Goal: Information Seeking & Learning: Learn about a topic

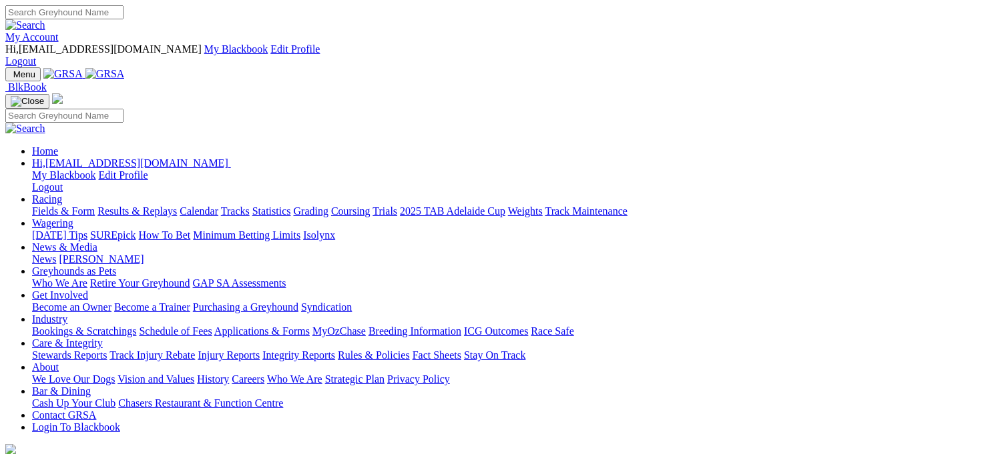
click at [62, 194] on link "Racing" at bounding box center [47, 199] width 30 height 11
drag, startPoint x: 0, startPoint y: 0, endPoint x: 226, endPoint y: 52, distance: 231.5
click at [62, 194] on link "Racing" at bounding box center [47, 199] width 30 height 11
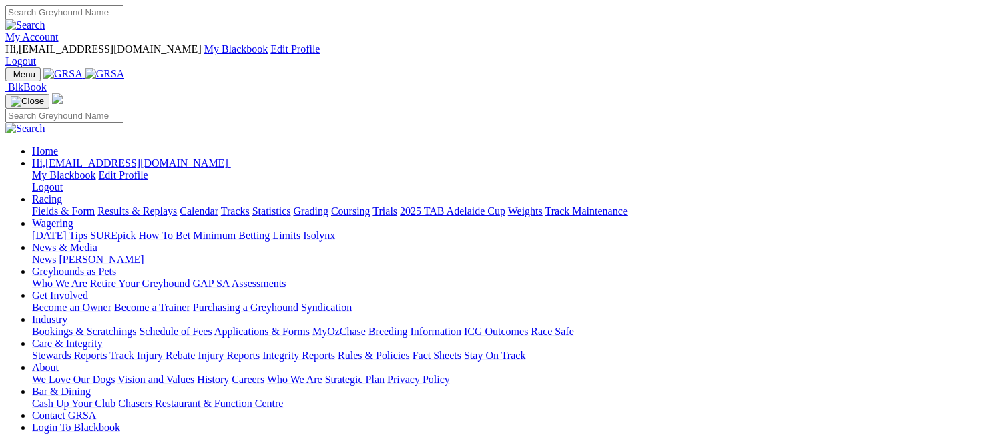
click at [177, 206] on link "Results & Replays" at bounding box center [136, 211] width 79 height 11
